Goal: Task Accomplishment & Management: Manage account settings

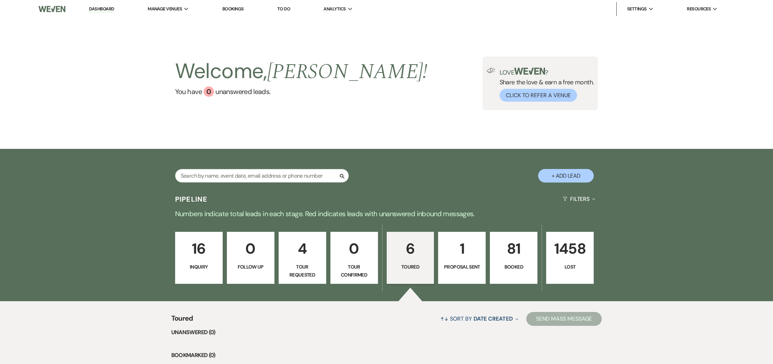
select select "5"
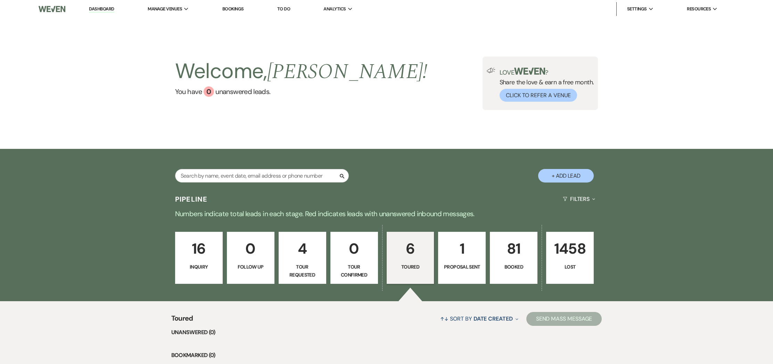
select select "5"
click at [413, 258] on p "6" at bounding box center [410, 248] width 39 height 23
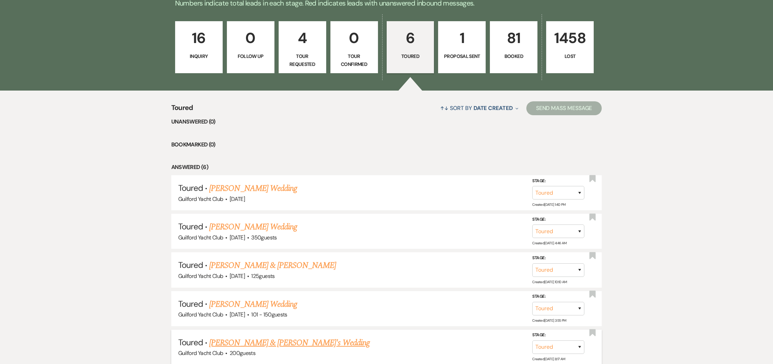
scroll to position [294, 0]
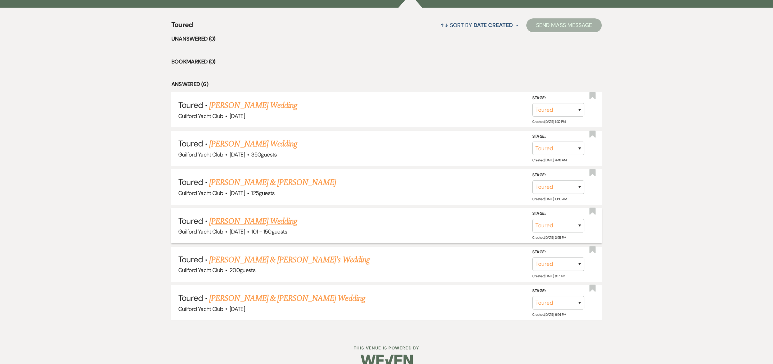
click at [253, 223] on link "[PERSON_NAME] Wedding" at bounding box center [253, 221] width 88 height 13
select select "5"
select select "2"
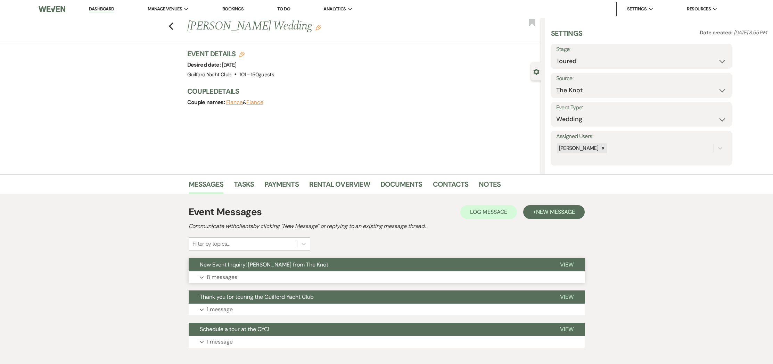
scroll to position [39, 0]
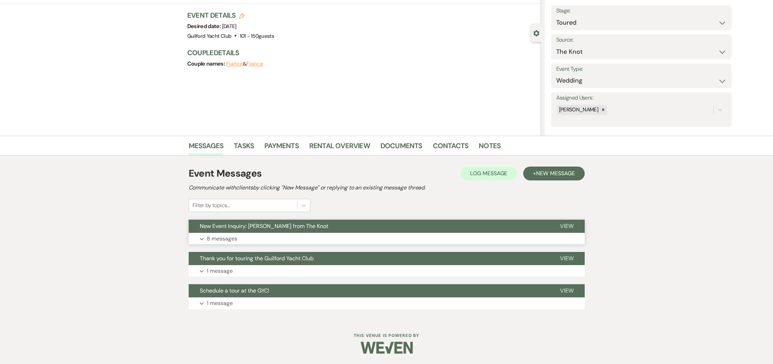
drag, startPoint x: 564, startPoint y: 225, endPoint x: 539, endPoint y: 221, distance: 25.0
click at [563, 224] on span "View" at bounding box center [567, 226] width 14 height 7
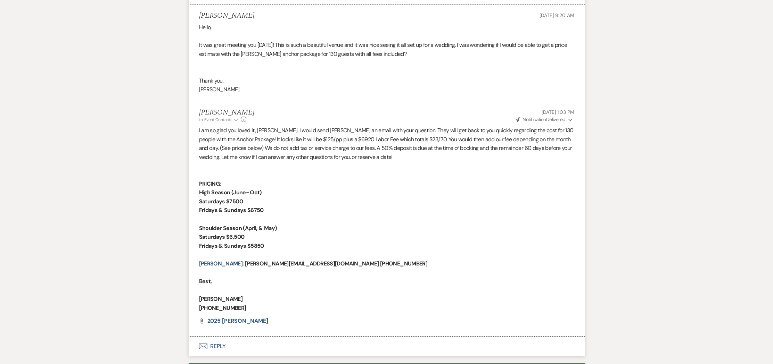
scroll to position [1254, 0]
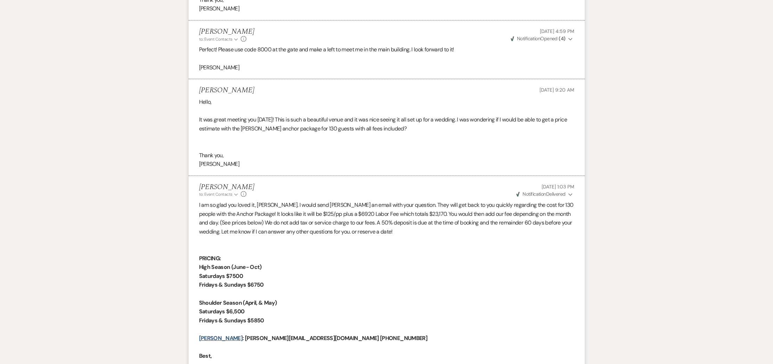
click at [567, 198] on button "Weven Check Notification Delivered Expand" at bounding box center [544, 194] width 59 height 7
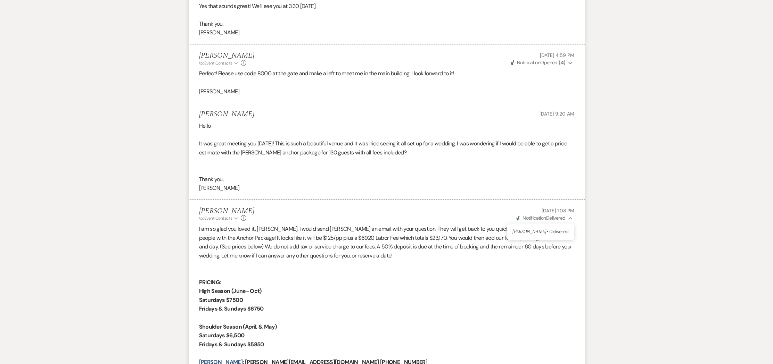
scroll to position [1225, 0]
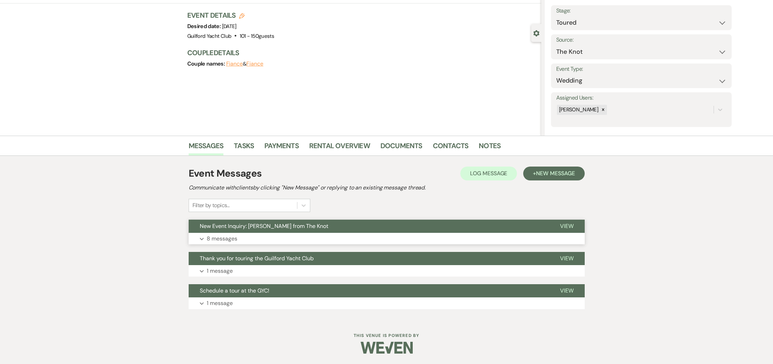
click at [569, 226] on span "View" at bounding box center [567, 226] width 14 height 7
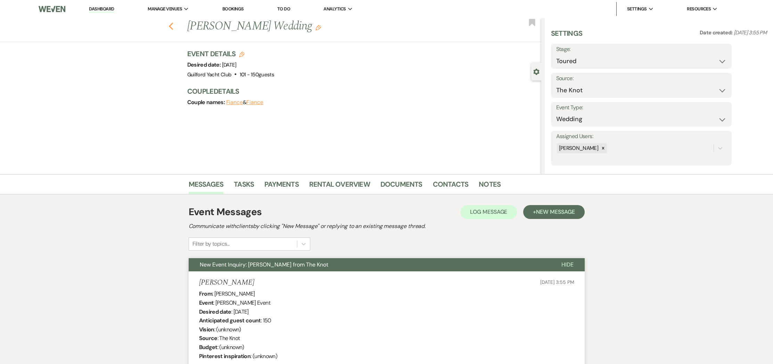
click at [171, 28] on use "button" at bounding box center [171, 27] width 5 height 8
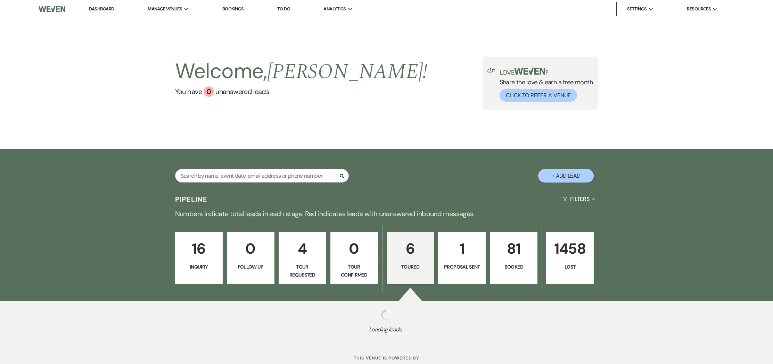
select select "5"
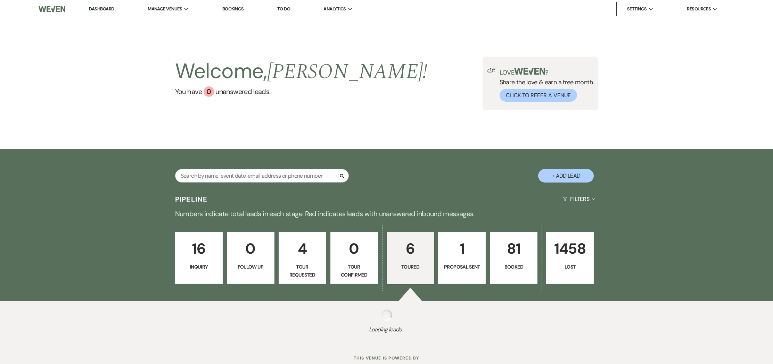
select select "5"
